Goal: Information Seeking & Learning: Learn about a topic

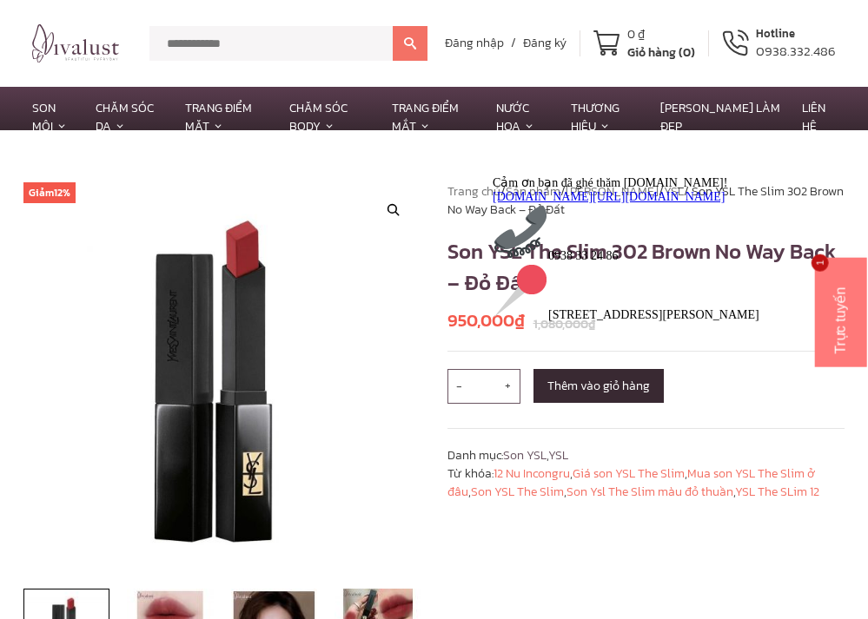
click at [243, 37] on input "text" at bounding box center [270, 43] width 243 height 35
type input "****"
click at [393, 26] on button at bounding box center [410, 43] width 35 height 35
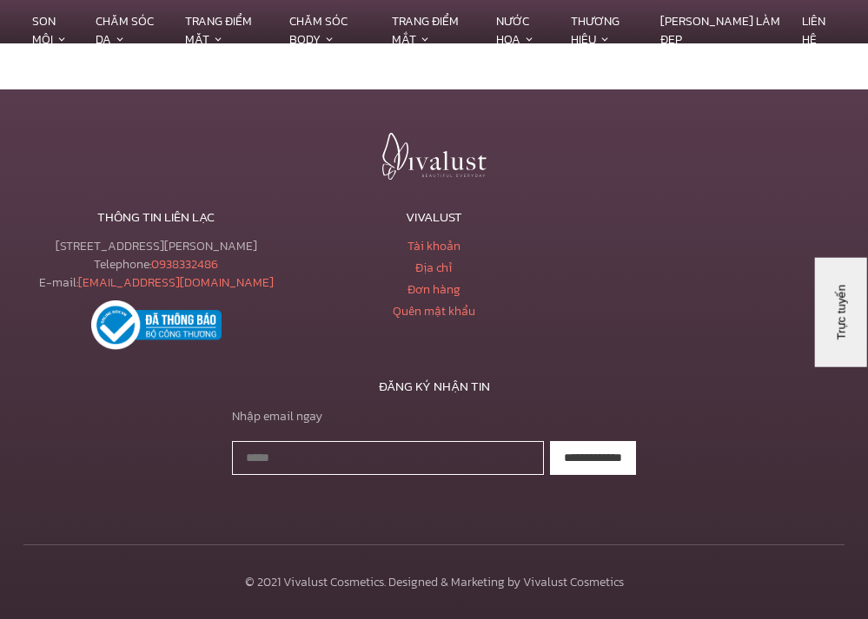
scroll to position [1198, 0]
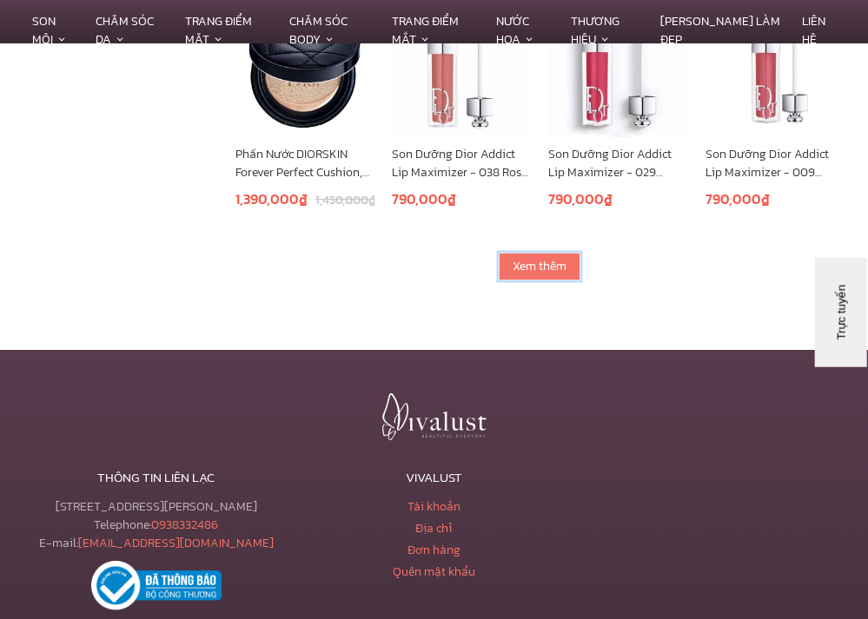
click at [519, 260] on link "Xem thêm" at bounding box center [539, 267] width 82 height 28
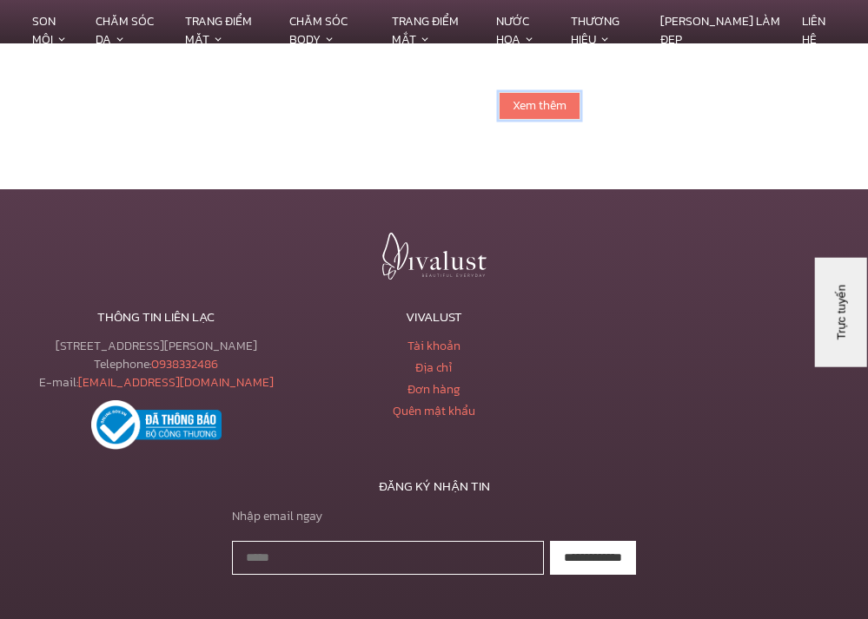
scroll to position [1508, 0]
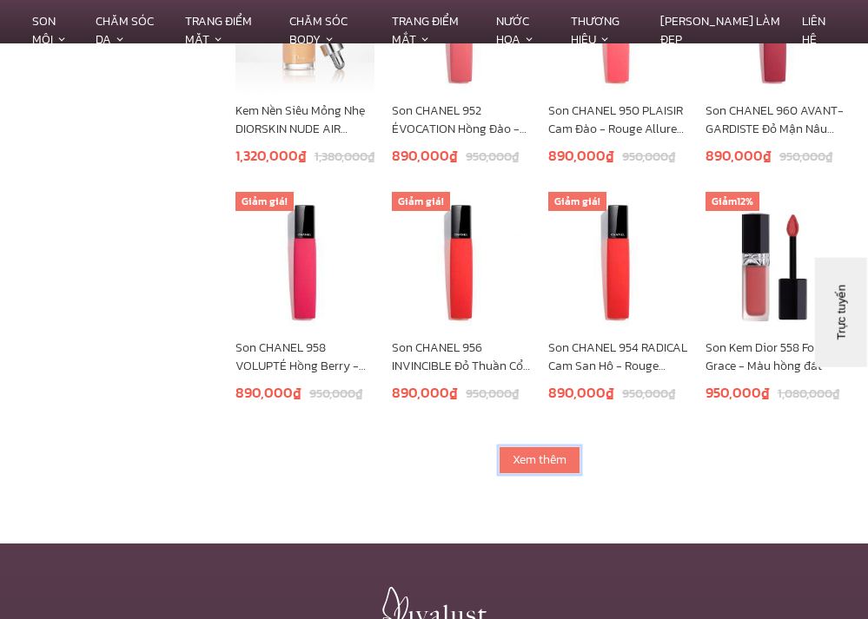
scroll to position [2202, 0]
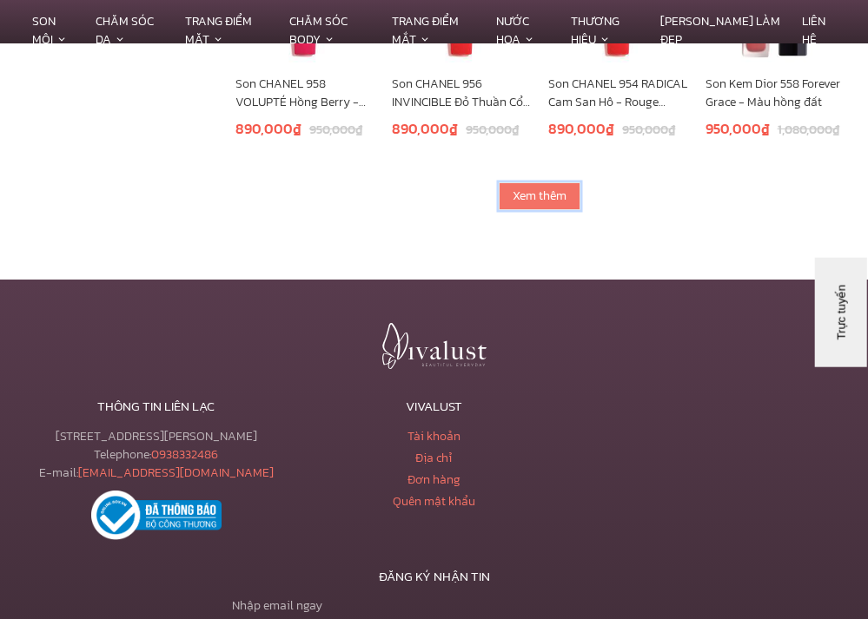
click at [520, 207] on link "Xem thêm" at bounding box center [539, 196] width 82 height 28
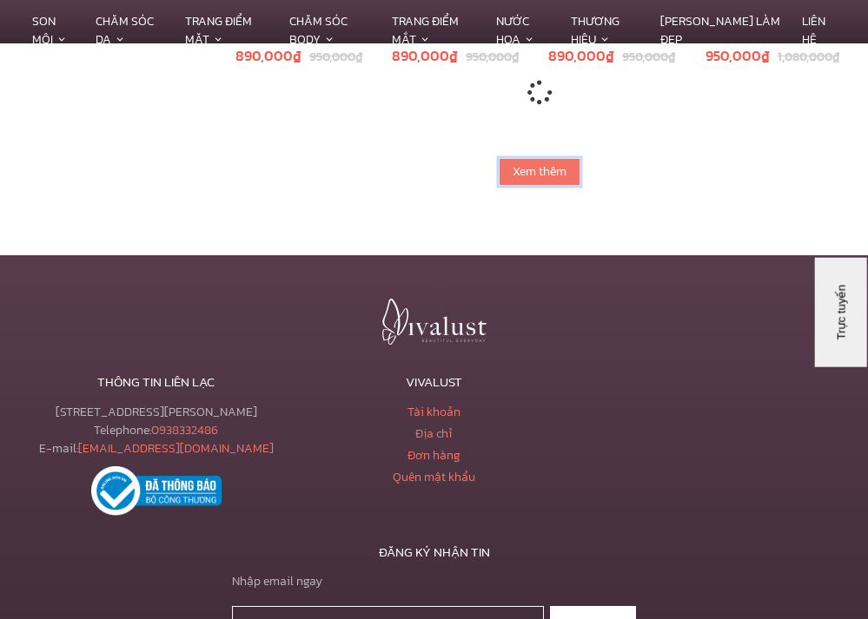
scroll to position [2440, 0]
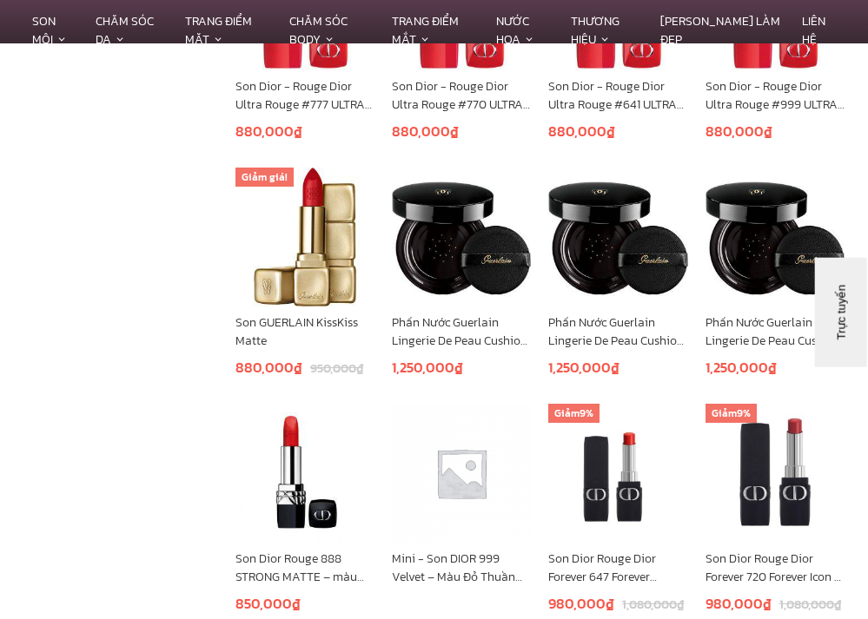
scroll to position [2614, 0]
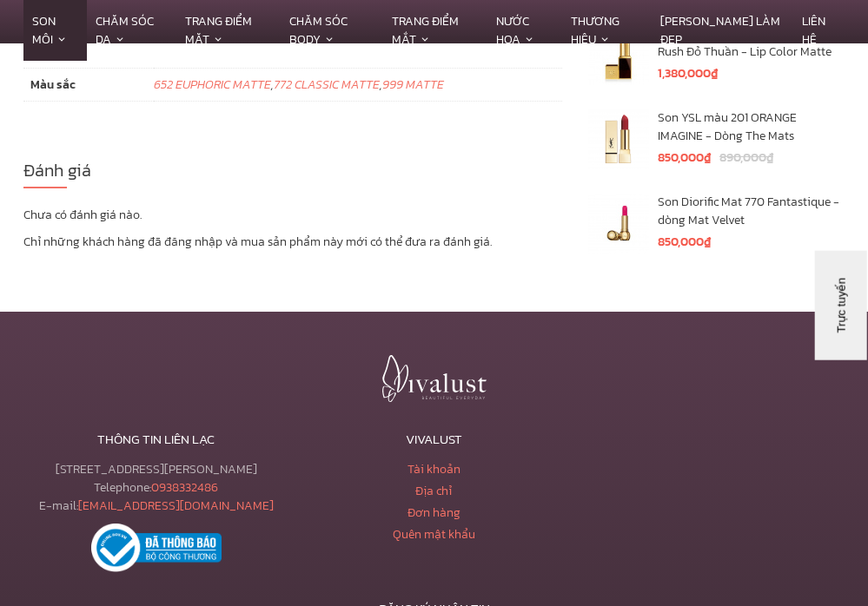
scroll to position [4255, 0]
